Goal: Find specific page/section: Find specific page/section

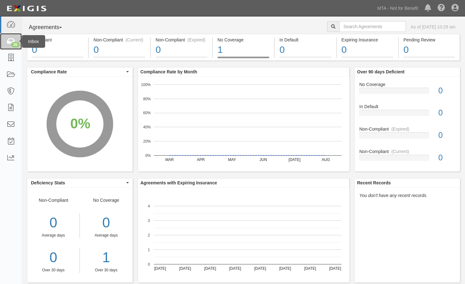
click at [9, 43] on icon at bounding box center [10, 41] width 9 height 7
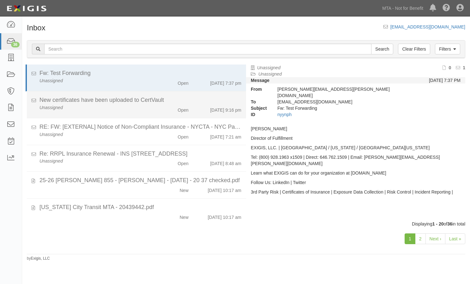
click at [58, 104] on div "Unassigned" at bounding box center [96, 107] width 123 height 6
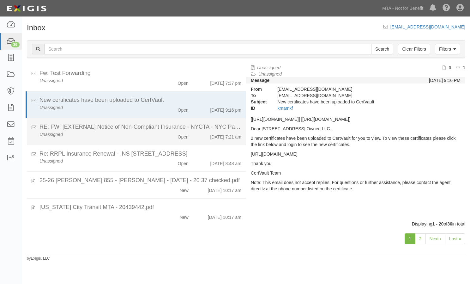
scroll to position [2, 0]
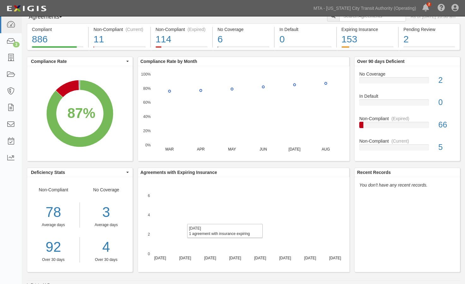
scroll to position [14, 0]
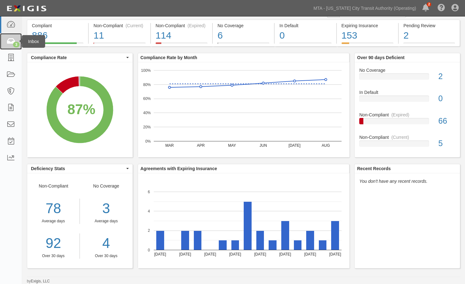
click at [15, 44] on div "3" at bounding box center [16, 45] width 7 height 6
